Goal: Use online tool/utility

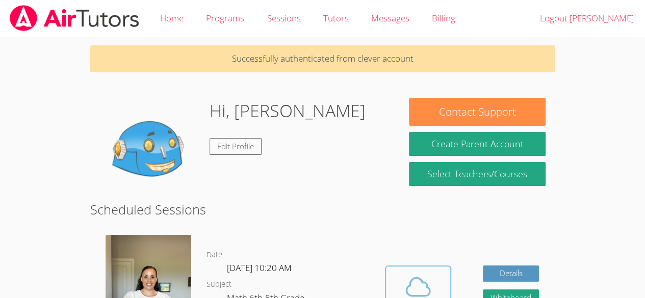
click at [412, 290] on icon at bounding box center [418, 287] width 29 height 29
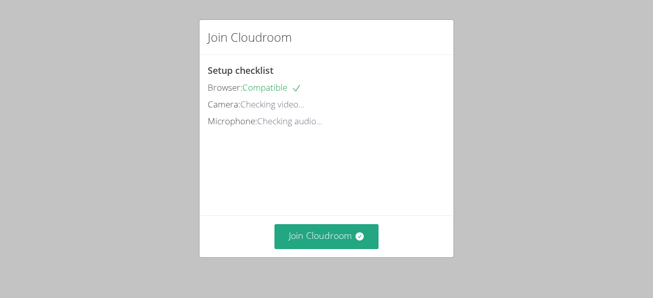
click at [412, 290] on div "Join Cloudroom Setup checklist Browser: Compatible Camera: Checking video... Mi…" at bounding box center [326, 149] width 653 height 298
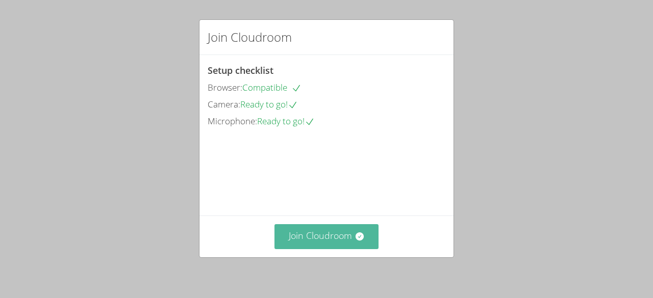
click at [345, 241] on button "Join Cloudroom" at bounding box center [326, 236] width 105 height 25
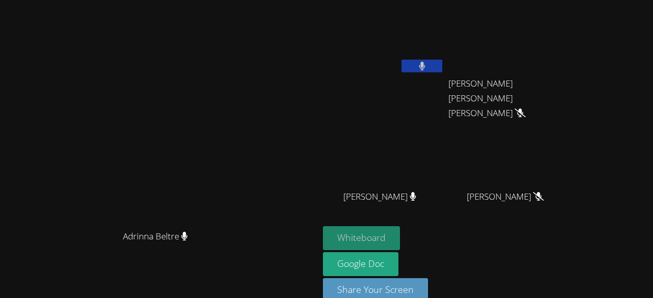
click at [400, 241] on button "Whiteboard" at bounding box center [361, 238] width 77 height 24
click at [423, 222] on div "[PERSON_NAME]" at bounding box center [383, 206] width 121 height 41
click at [400, 234] on button "Whiteboard" at bounding box center [361, 238] width 77 height 24
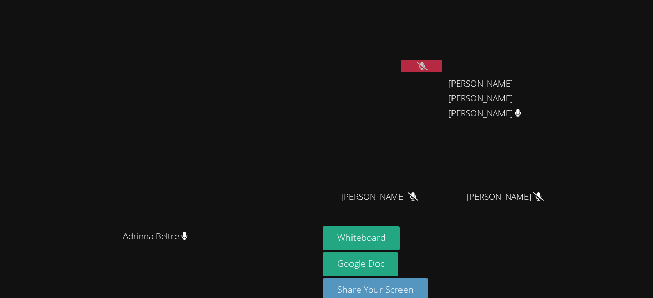
click at [427, 69] on icon at bounding box center [421, 66] width 11 height 9
click at [442, 65] on button at bounding box center [421, 66] width 41 height 13
click at [427, 64] on icon at bounding box center [421, 66] width 11 height 9
click at [425, 66] on icon at bounding box center [422, 66] width 7 height 9
click at [442, 64] on button at bounding box center [421, 66] width 41 height 13
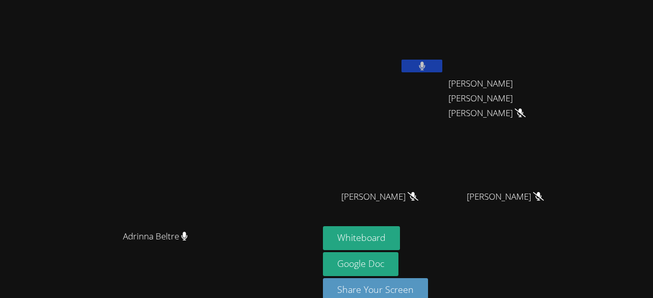
click at [442, 70] on button at bounding box center [421, 66] width 41 height 13
click at [442, 64] on button at bounding box center [421, 66] width 41 height 13
click at [442, 65] on button at bounding box center [421, 66] width 41 height 13
click at [425, 66] on icon at bounding box center [422, 66] width 7 height 9
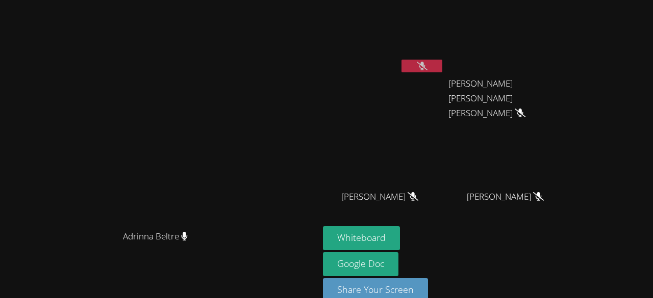
click at [427, 67] on icon at bounding box center [421, 66] width 11 height 9
click at [442, 67] on button at bounding box center [421, 66] width 41 height 13
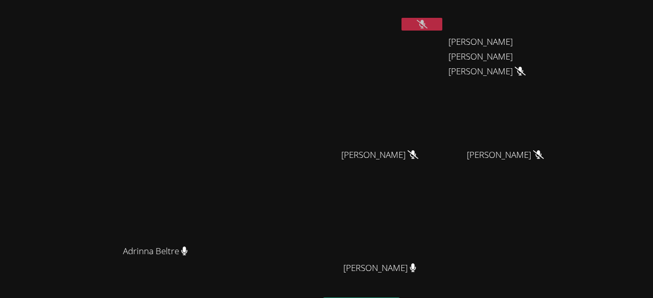
scroll to position [42, 0]
click at [427, 23] on icon at bounding box center [421, 24] width 11 height 9
click at [425, 28] on icon at bounding box center [422, 24] width 7 height 9
click at [442, 29] on button at bounding box center [421, 24] width 41 height 13
click at [442, 22] on button at bounding box center [421, 24] width 41 height 13
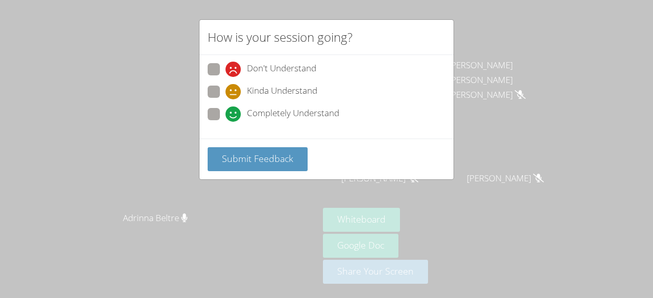
scroll to position [0, 0]
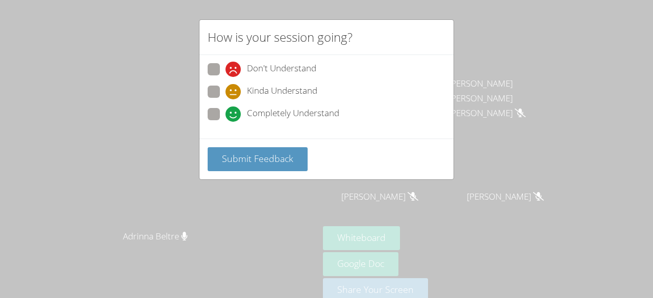
click at [270, 122] on div "Completely Understand" at bounding box center [326, 117] width 238 height 18
click at [267, 115] on span "Completely Understand" at bounding box center [293, 114] width 92 height 15
click at [234, 115] on input "Completely Understand" at bounding box center [229, 112] width 9 height 9
radio input "true"
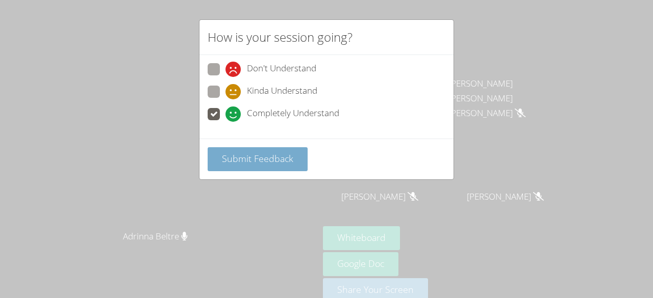
click at [267, 159] on span "Submit Feedback" at bounding box center [257, 158] width 71 height 12
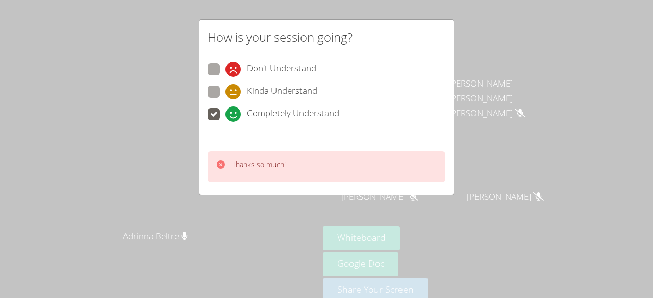
click at [486, 60] on div "How is your session going? Don't Understand Kinda Understand Completely Underst…" at bounding box center [326, 149] width 653 height 298
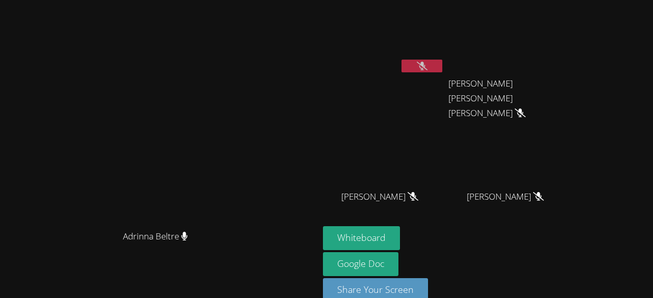
click at [442, 65] on button at bounding box center [421, 66] width 41 height 13
